Goal: Information Seeking & Learning: Learn about a topic

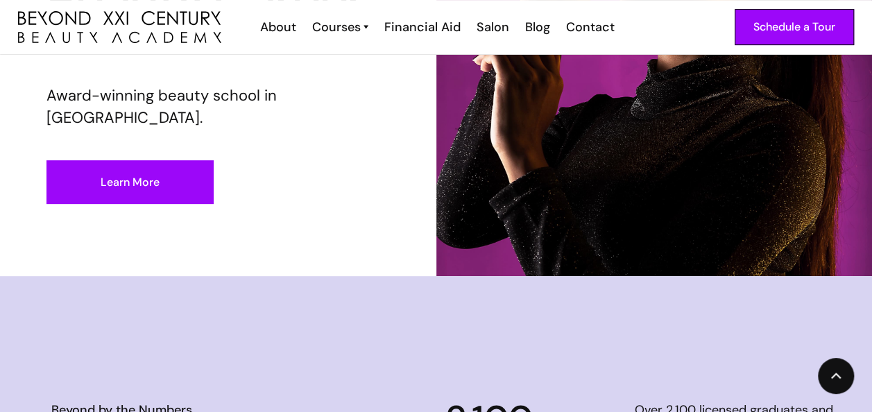
scroll to position [247, 0]
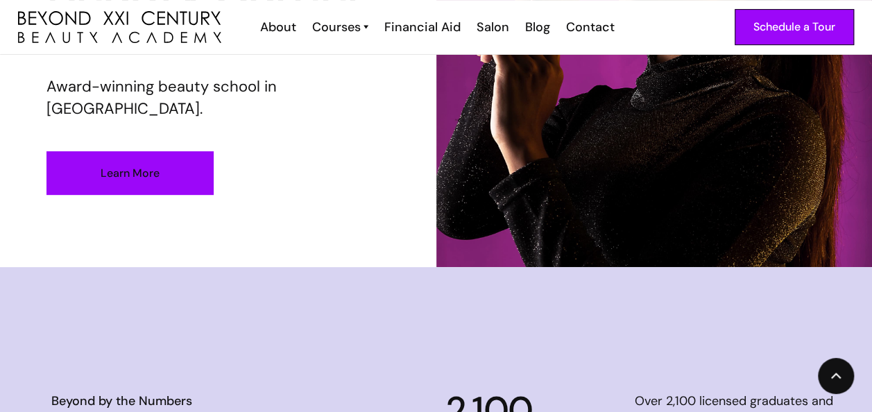
click at [189, 174] on link "Learn More" at bounding box center [129, 173] width 167 height 44
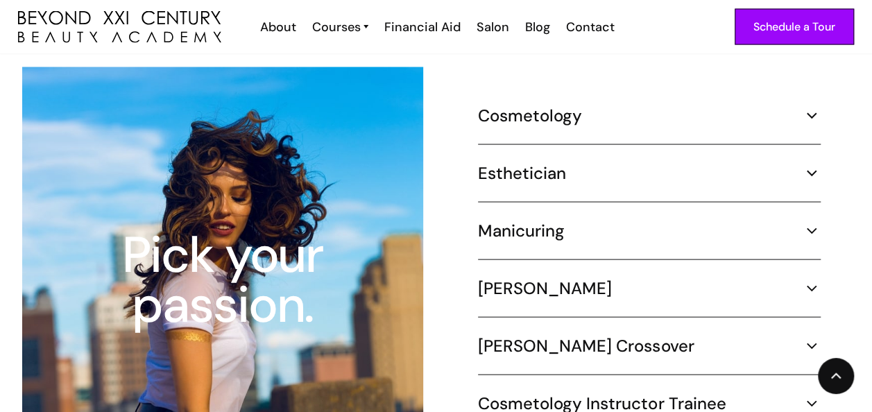
scroll to position [1314, 0]
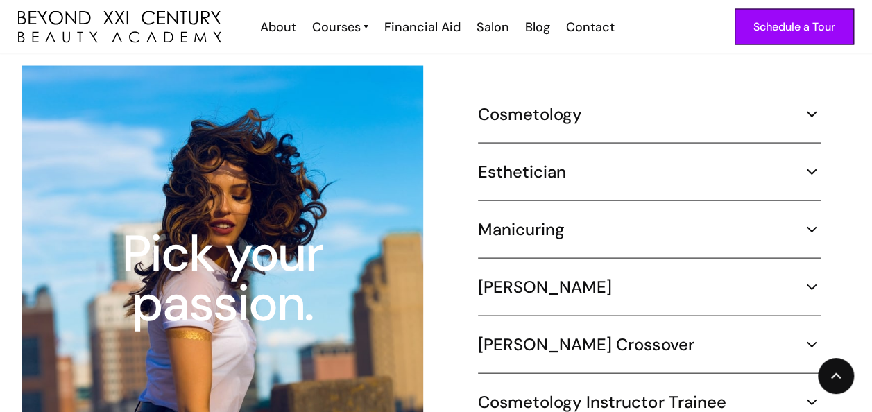
click at [588, 228] on div "Manicuring 400 hours ‍ Part Time (20 hours per week) – 5 months Learn more abou…" at bounding box center [649, 239] width 343 height 40
click at [809, 221] on img at bounding box center [812, 230] width 18 height 18
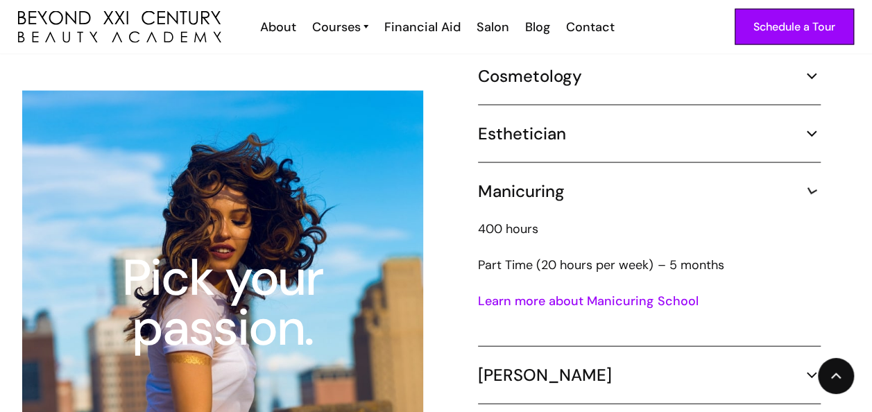
scroll to position [1335, 0]
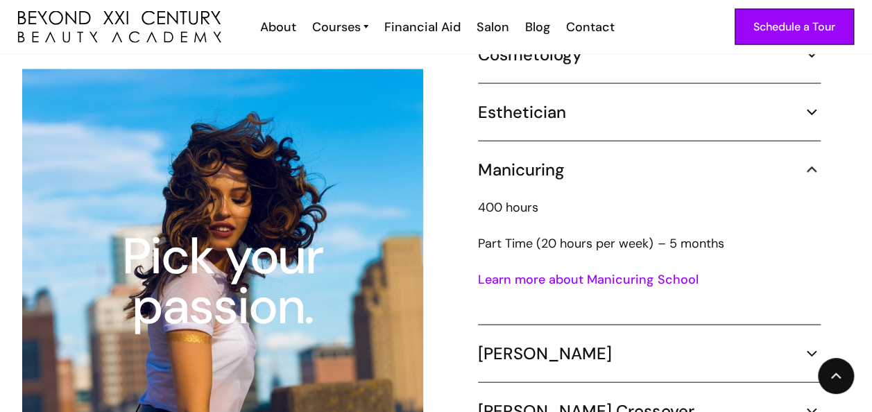
click at [566, 271] on link "Learn more about Manicuring School" at bounding box center [588, 279] width 220 height 17
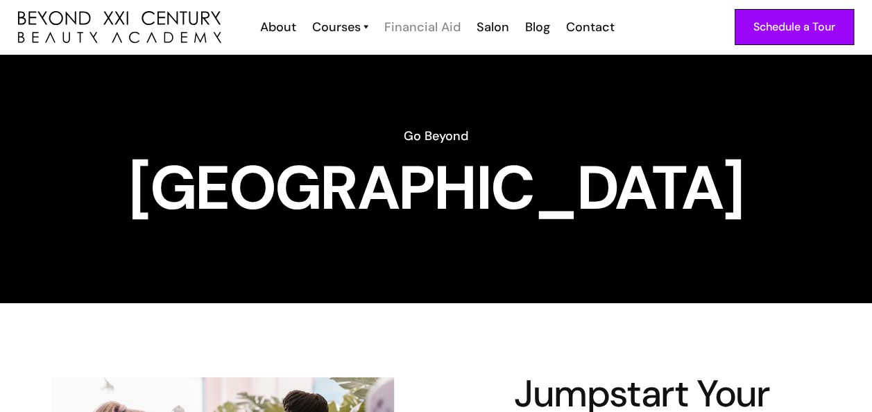
click at [430, 28] on div "Financial Aid" at bounding box center [422, 27] width 76 height 18
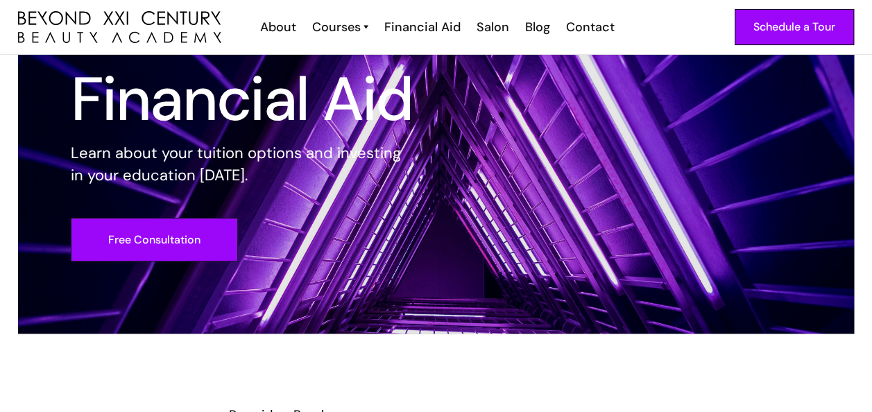
scroll to position [85, 0]
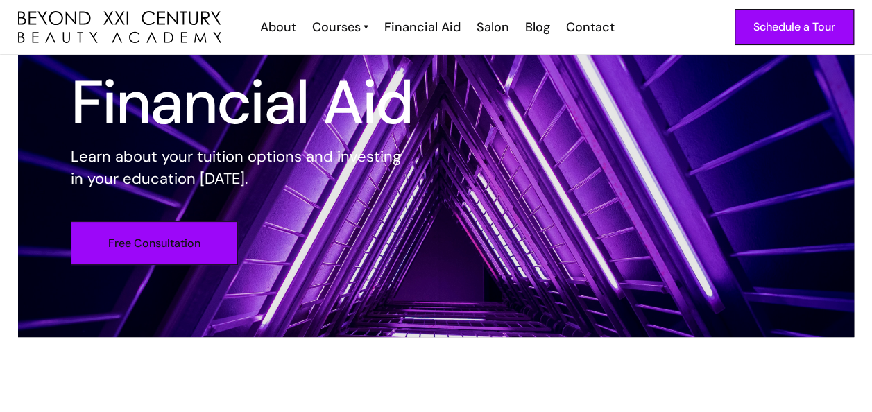
click at [190, 237] on link "Free Consultation" at bounding box center [154, 243] width 167 height 44
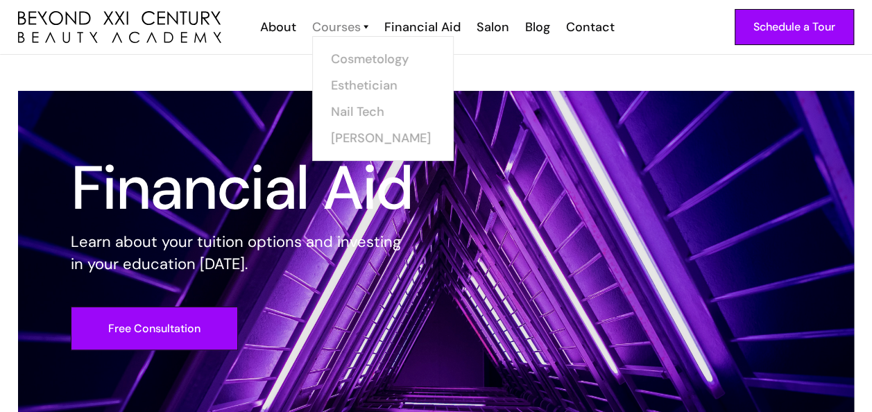
click at [338, 27] on div "Courses" at bounding box center [336, 27] width 49 height 18
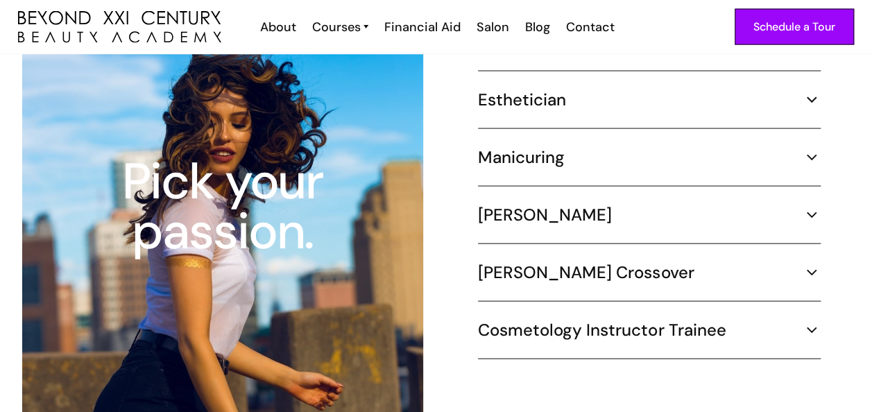
scroll to position [1351, 0]
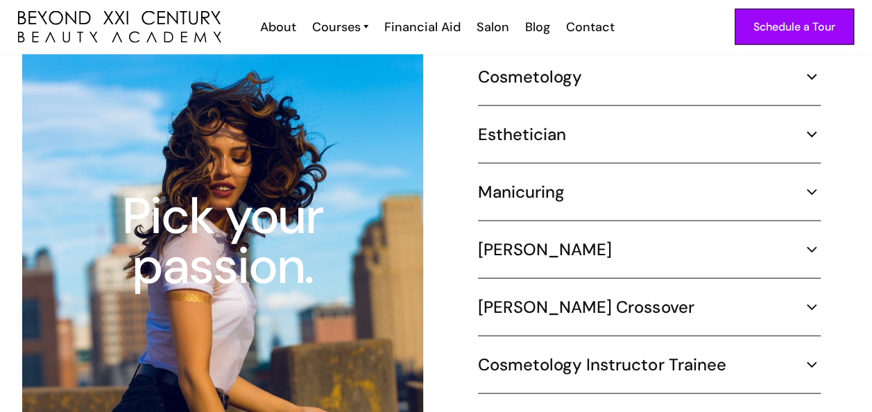
click at [567, 182] on div "Manicuring" at bounding box center [649, 192] width 343 height 21
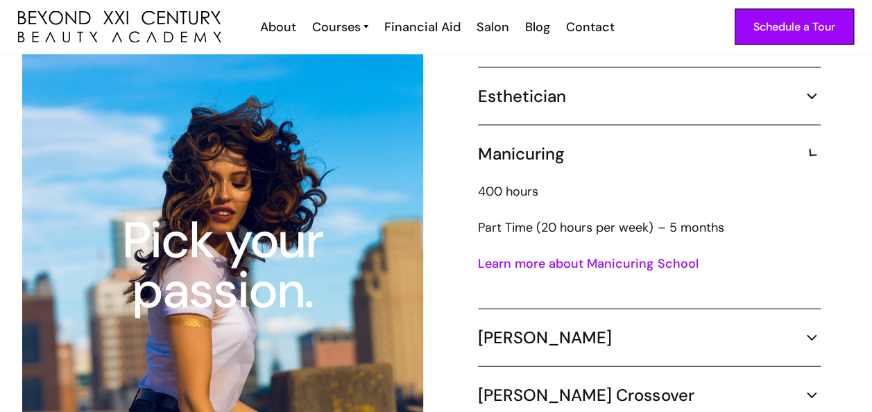
scroll to position [1373, 0]
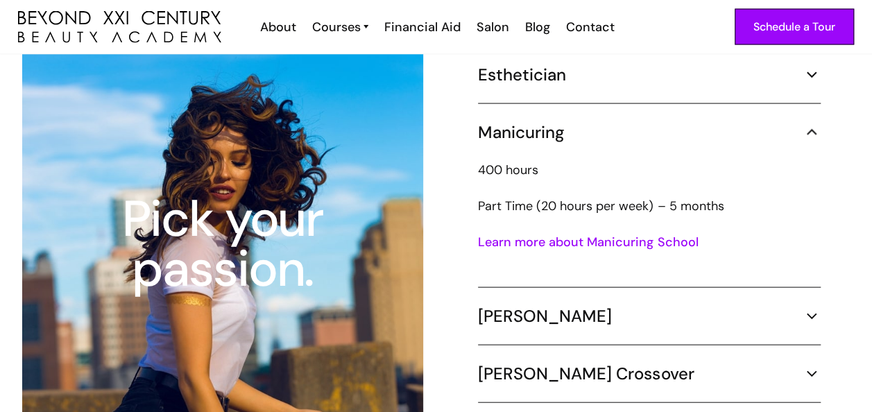
click at [563, 234] on link "Learn more about Manicuring School" at bounding box center [588, 242] width 220 height 17
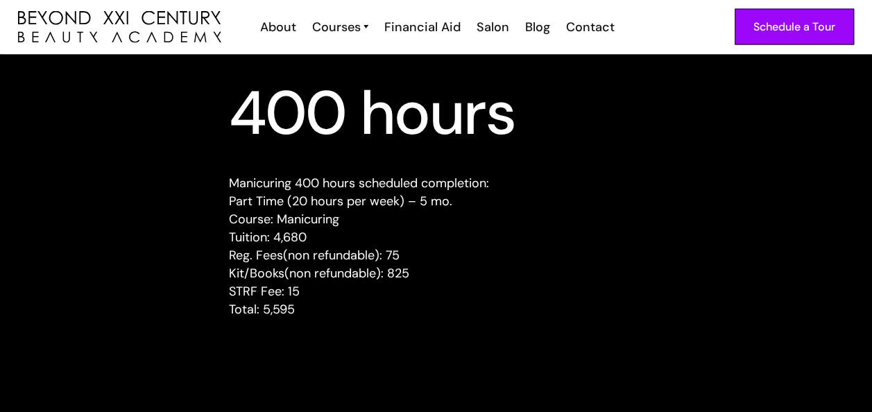
scroll to position [1369, 0]
